Goal: Find specific page/section: Find specific page/section

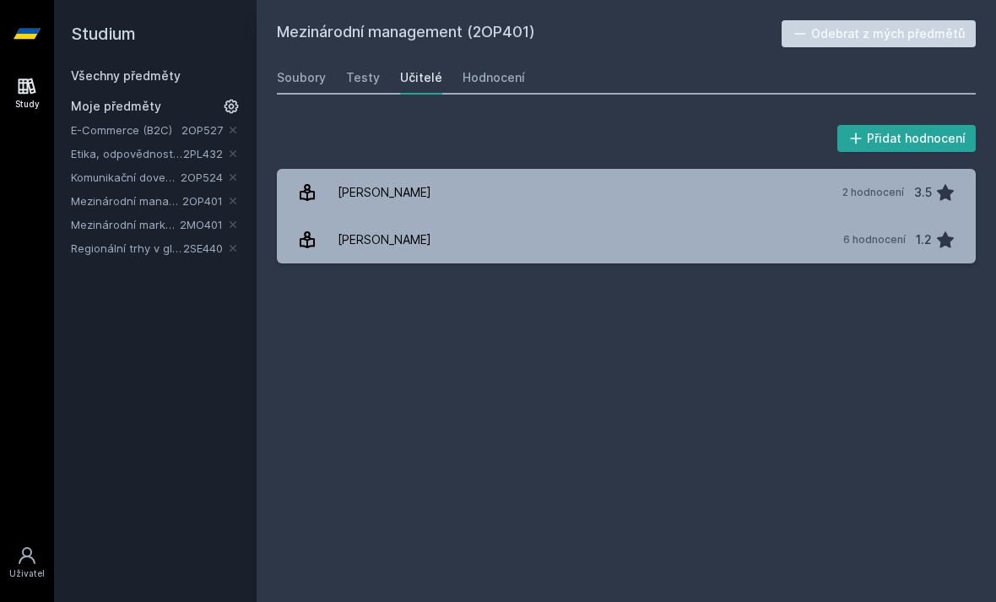
click at [79, 130] on link "E-Commerce (B2C)" at bounding box center [126, 130] width 111 height 17
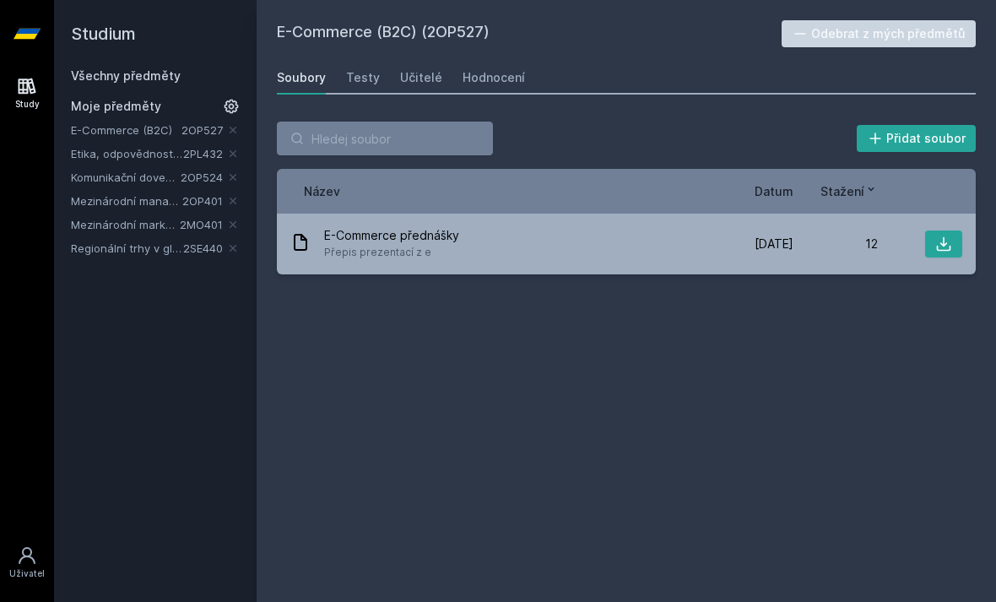
click at [404, 80] on div "Učitelé" at bounding box center [421, 77] width 42 height 17
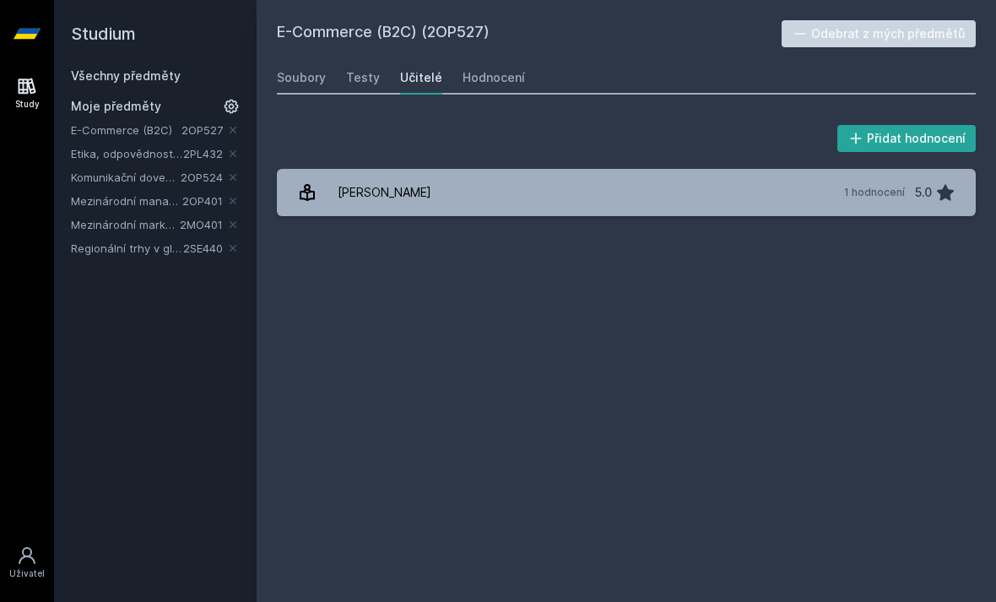
click at [343, 198] on div "[PERSON_NAME]" at bounding box center [385, 193] width 94 height 34
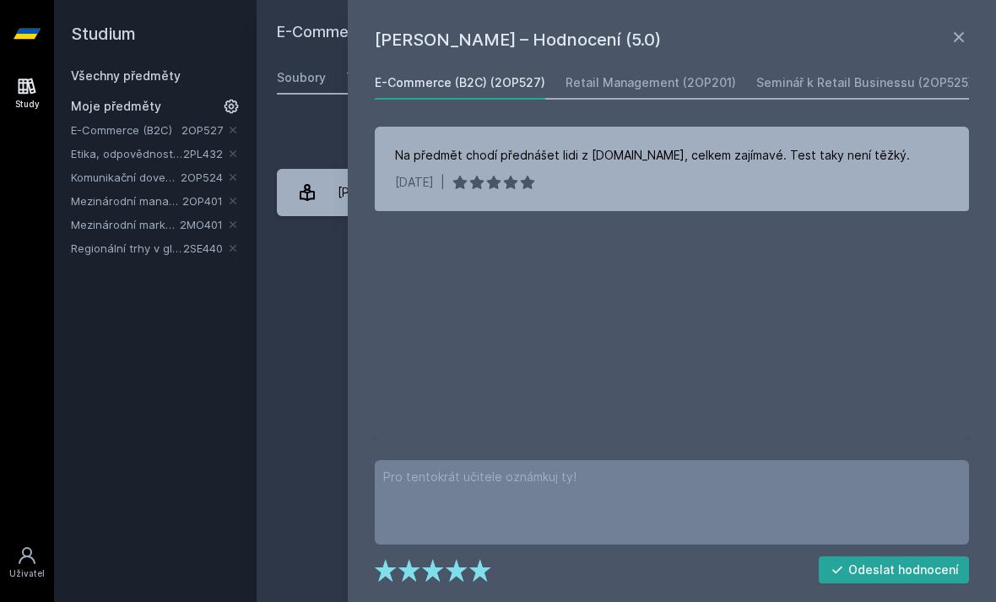
click at [617, 87] on div "Retail Management (2OP201)" at bounding box center [651, 82] width 171 height 17
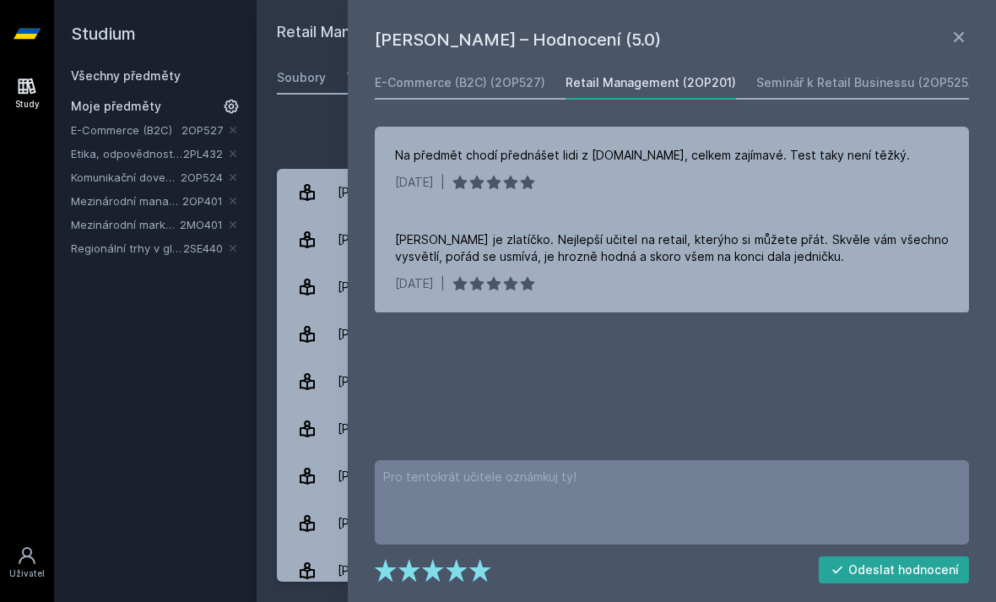
click at [759, 83] on div "Seminář k Retail Businessu (2OP525)" at bounding box center [865, 82] width 216 height 17
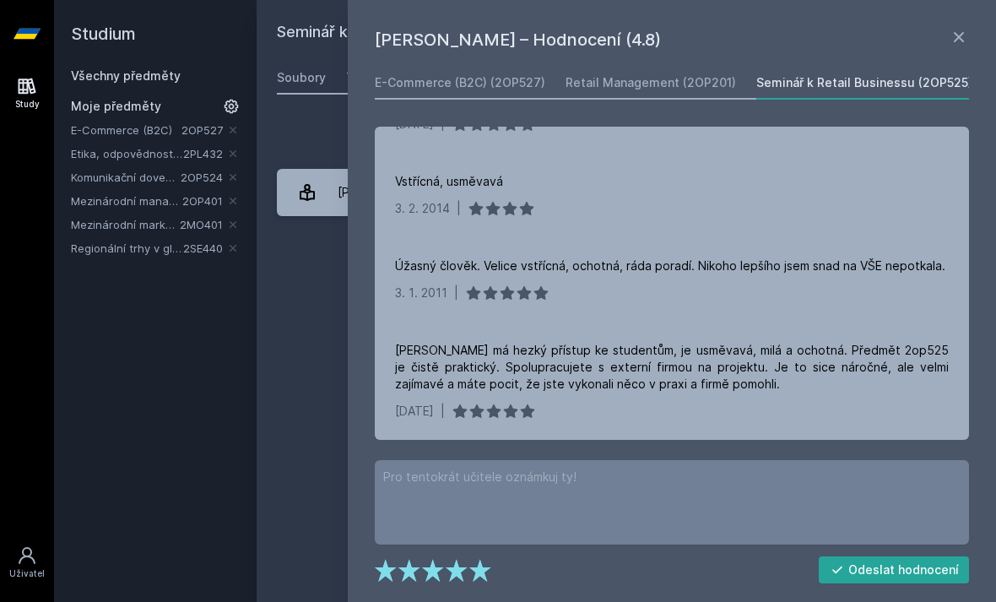
scroll to position [92, 0]
click at [321, 307] on div "Seminář k Retail Businessu (2OP525) Přidat do mých předmětů [GEOGRAPHIC_DATA] T…" at bounding box center [626, 301] width 699 height 562
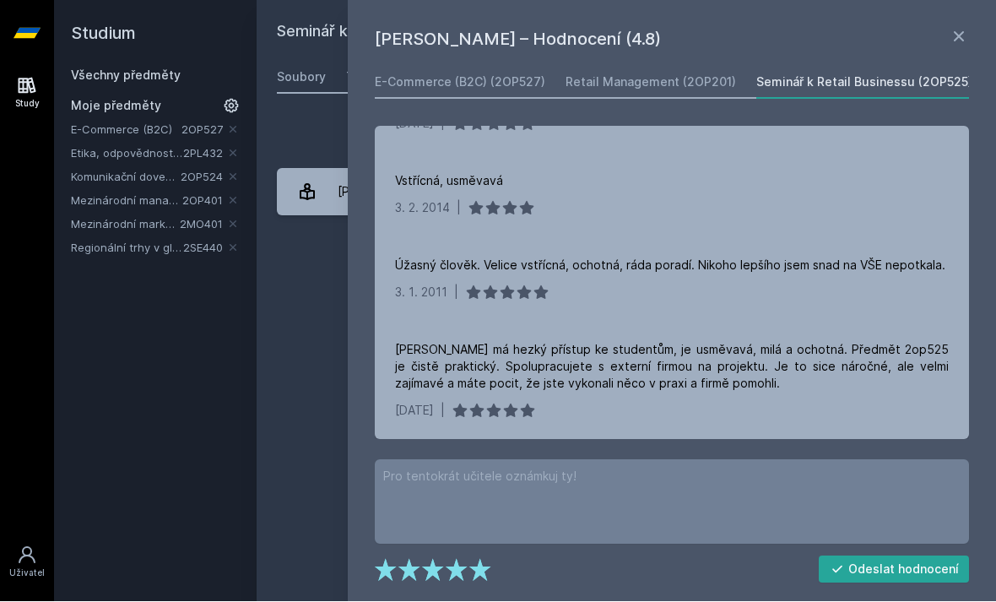
click at [954, 33] on icon at bounding box center [959, 37] width 20 height 20
